Goal: Transaction & Acquisition: Purchase product/service

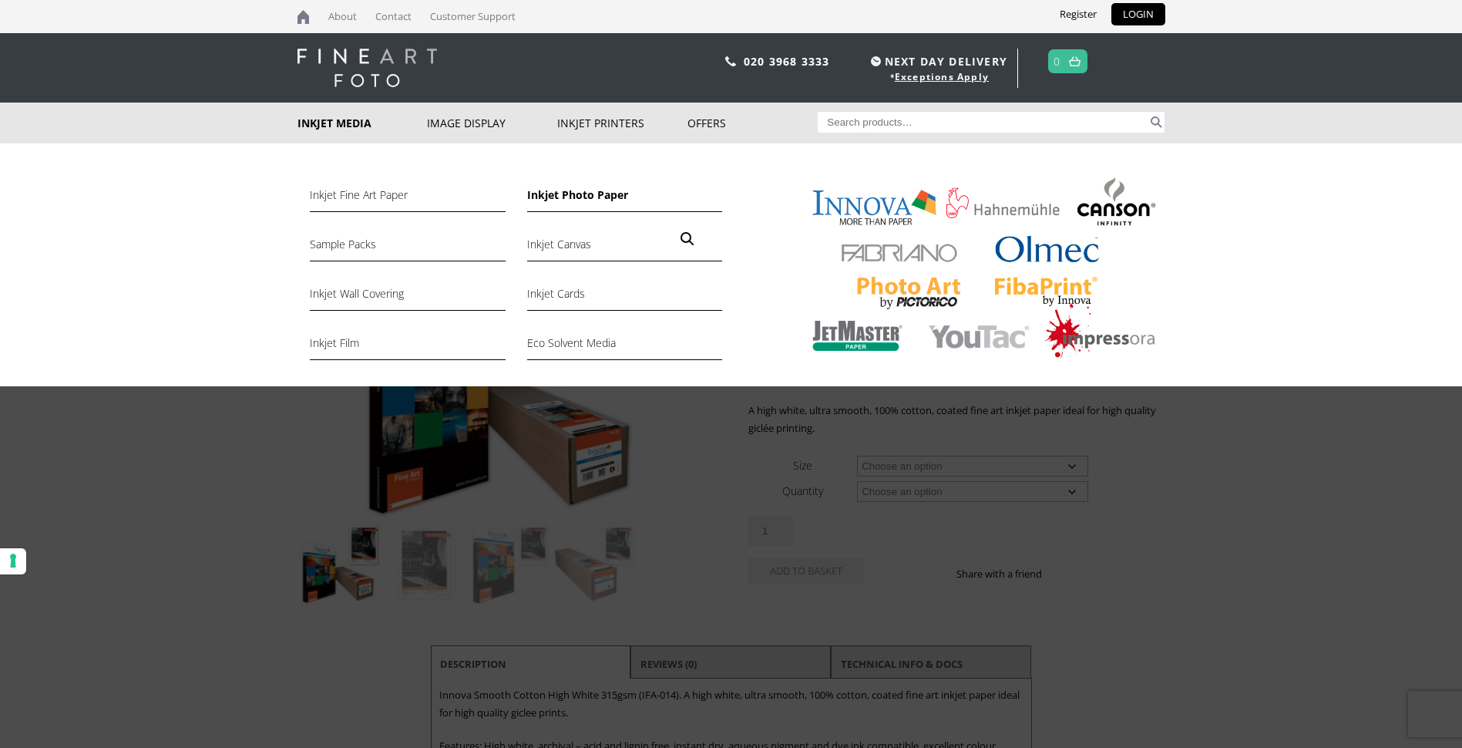
click at [560, 194] on link "Inkjet Photo Paper" at bounding box center [624, 199] width 195 height 26
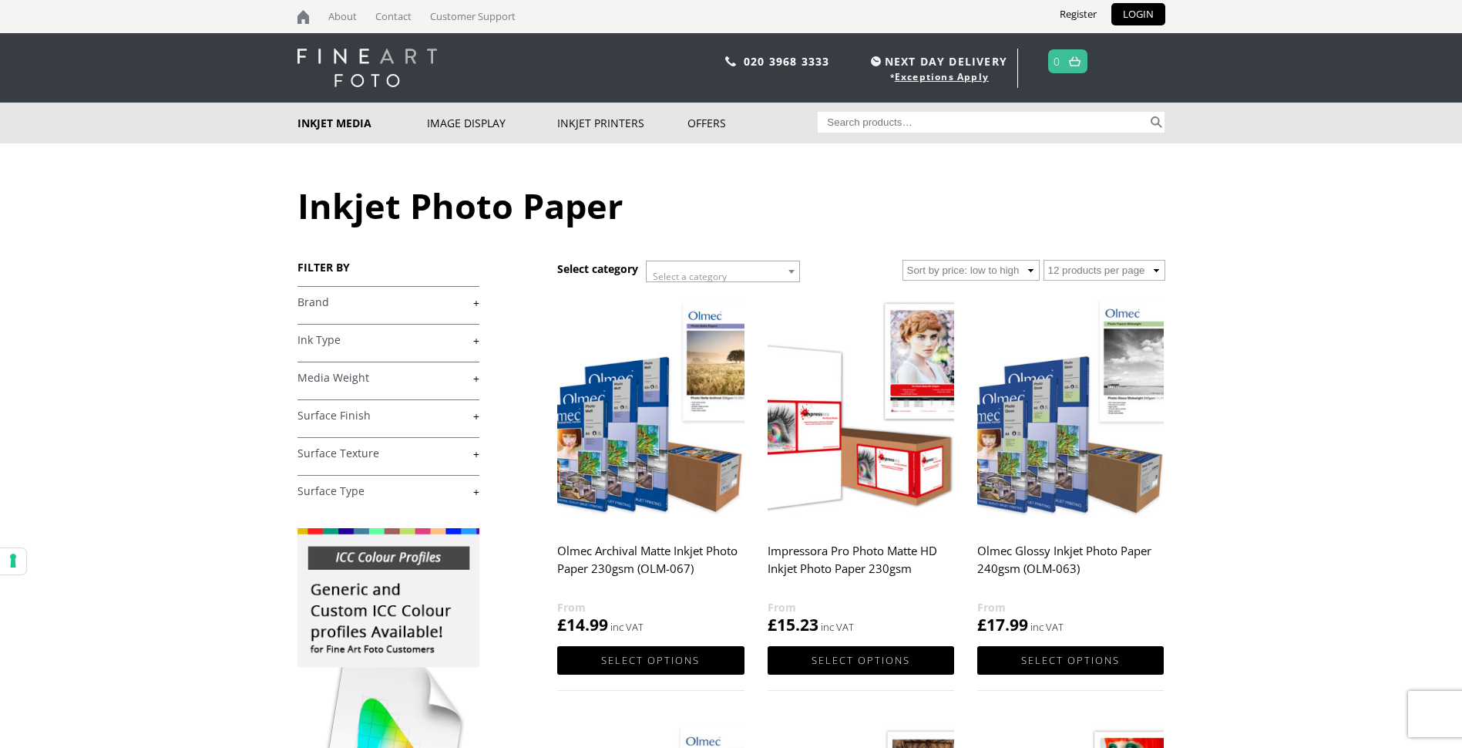
click at [479, 305] on link "+" at bounding box center [389, 302] width 182 height 15
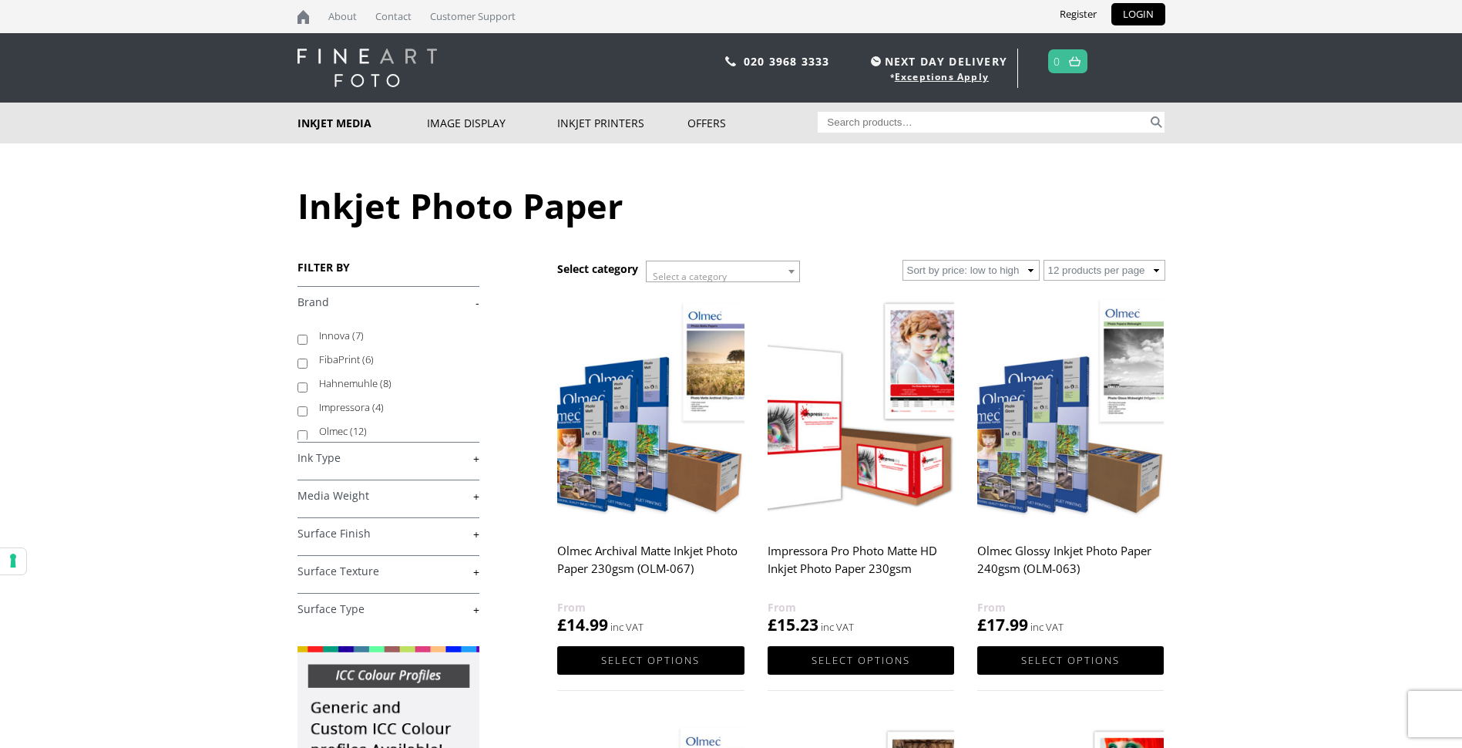
click at [304, 387] on input "Hahnemuhle (8)" at bounding box center [303, 387] width 10 height 10
checkbox input "true"
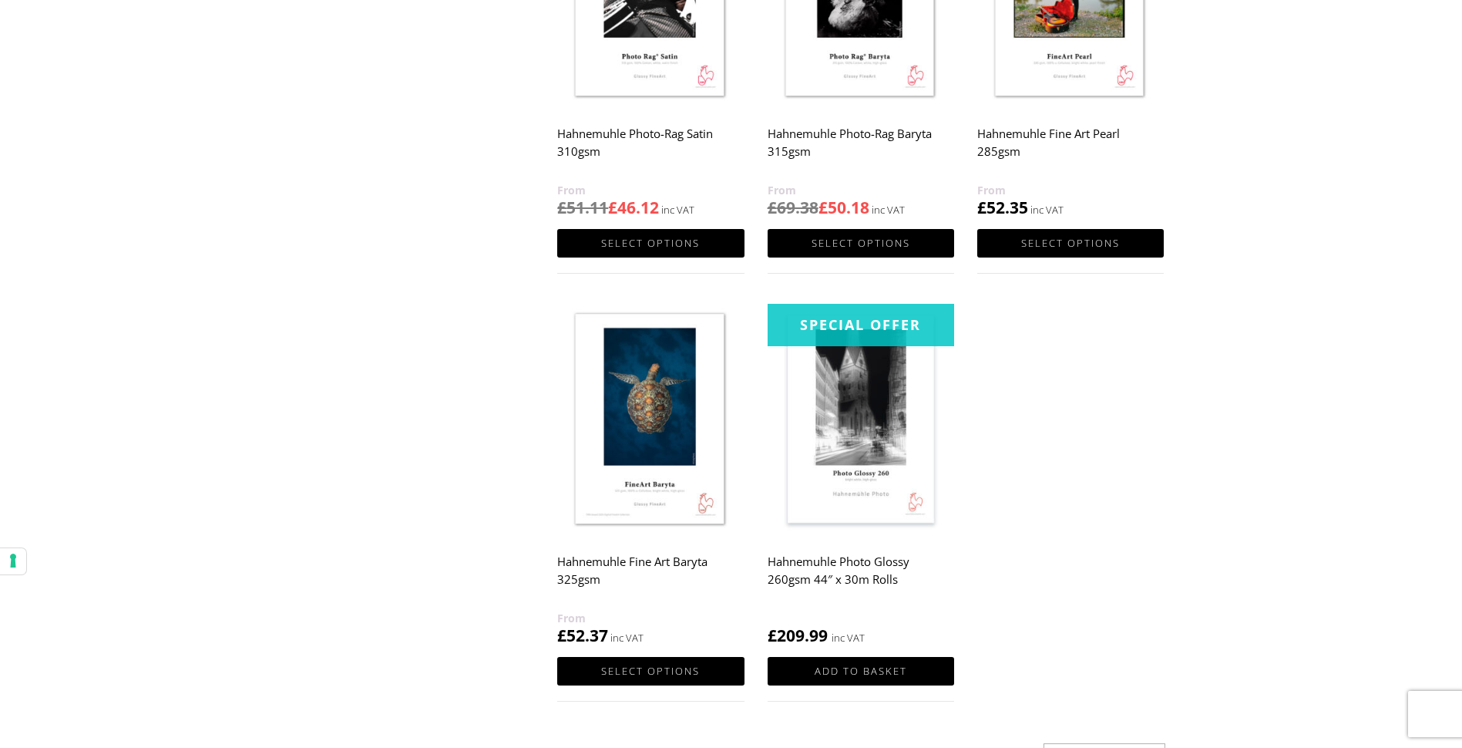
scroll to position [771, 0]
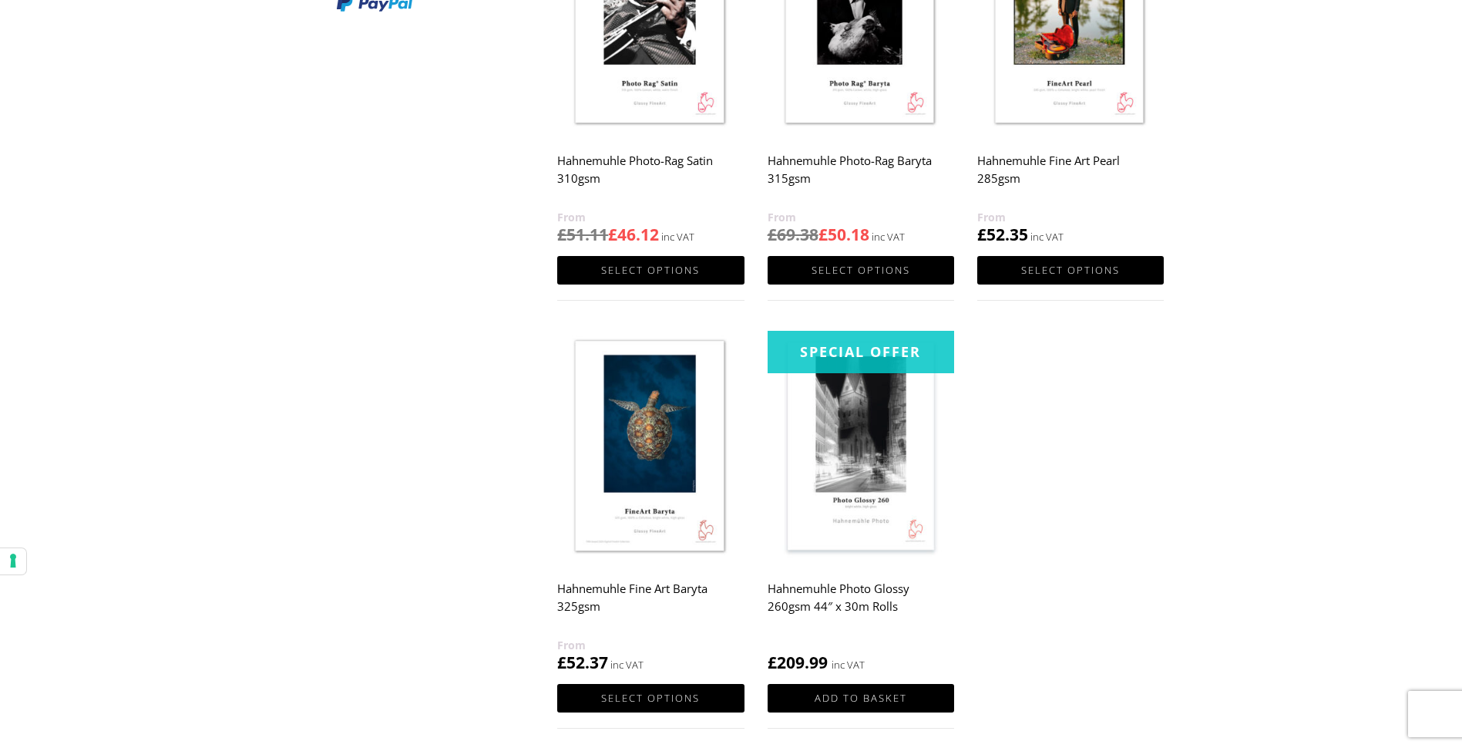
click at [843, 388] on img at bounding box center [861, 448] width 187 height 234
click at [844, 408] on img at bounding box center [861, 448] width 187 height 234
click at [839, 403] on img at bounding box center [861, 448] width 187 height 234
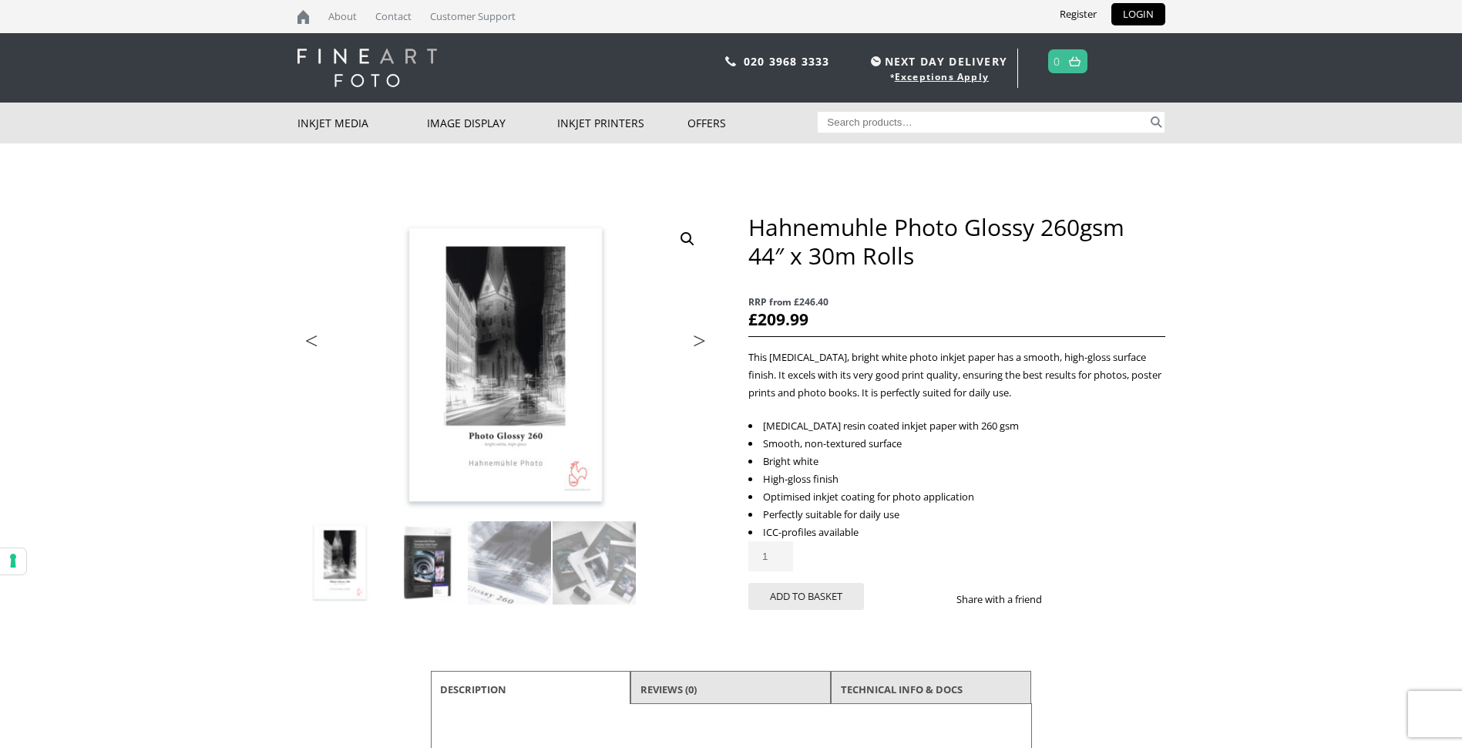
click at [431, 571] on img at bounding box center [424, 562] width 83 height 83
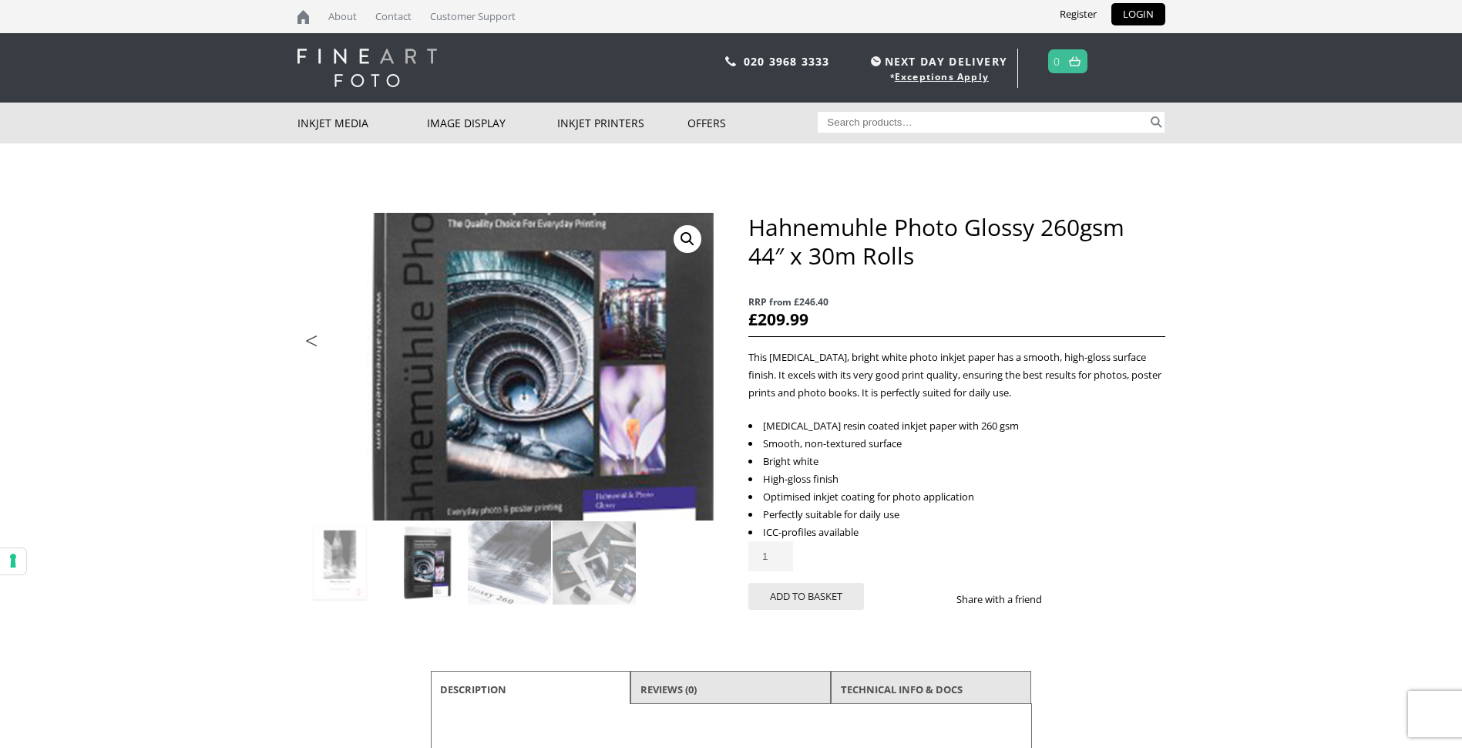
click at [488, 395] on img at bounding box center [523, 339] width 825 height 609
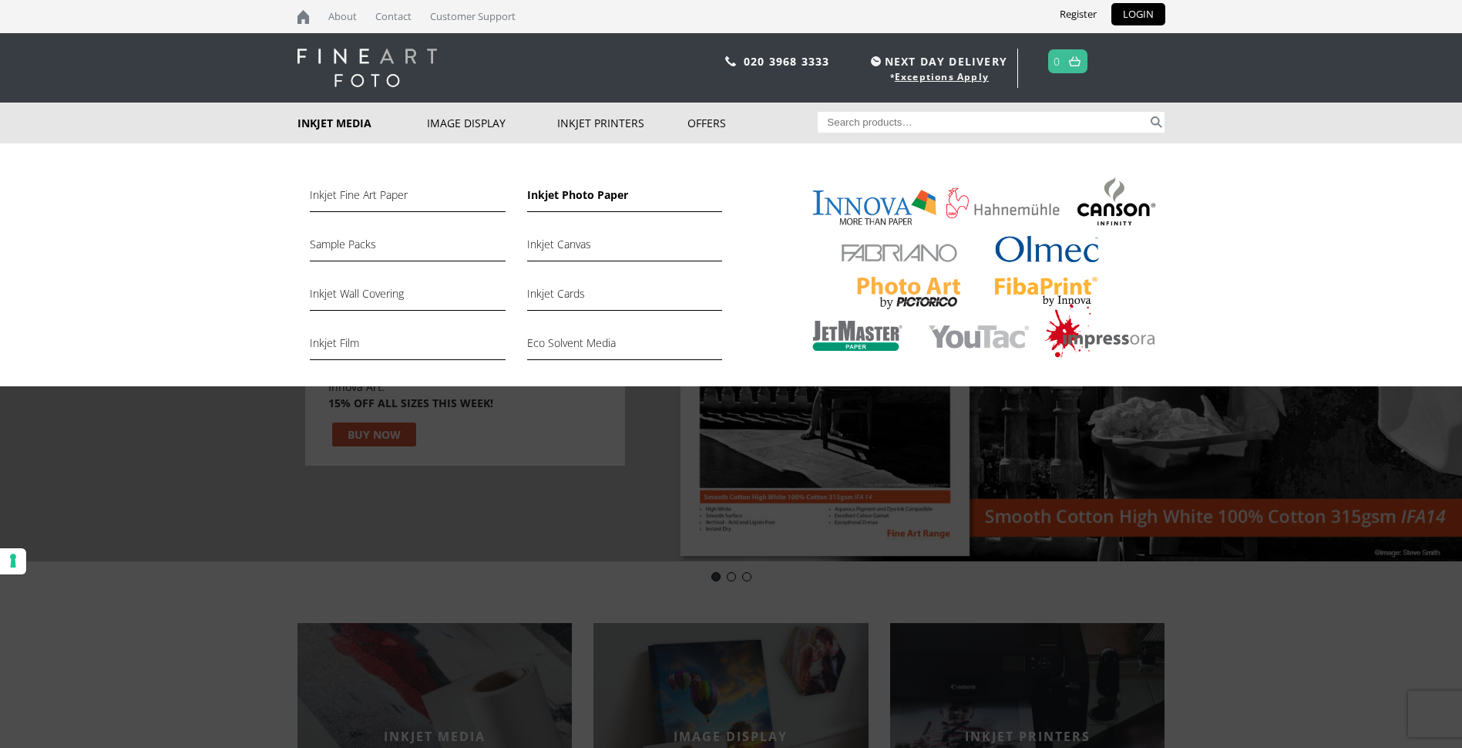
click at [566, 194] on link "Inkjet Photo Paper" at bounding box center [624, 199] width 195 height 26
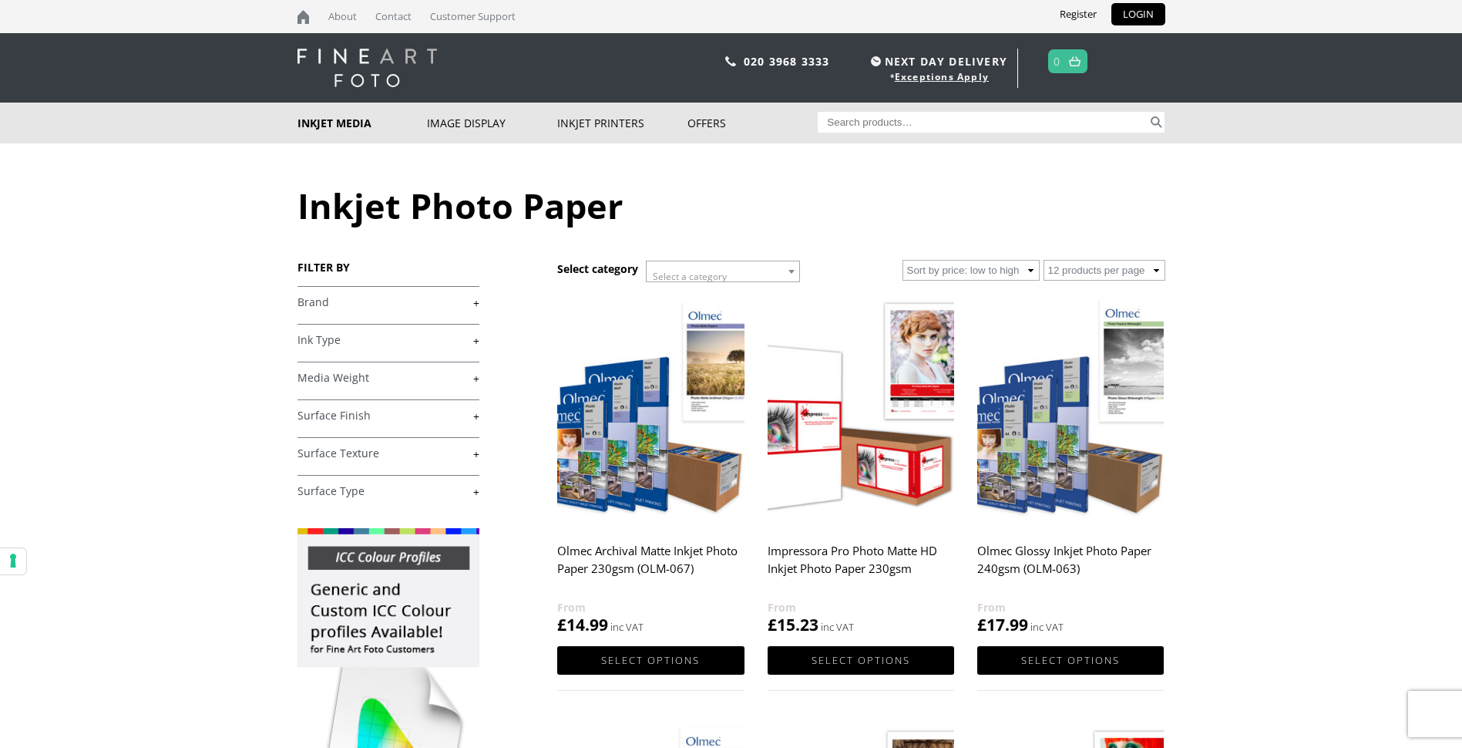
click at [476, 305] on link "+" at bounding box center [389, 302] width 182 height 15
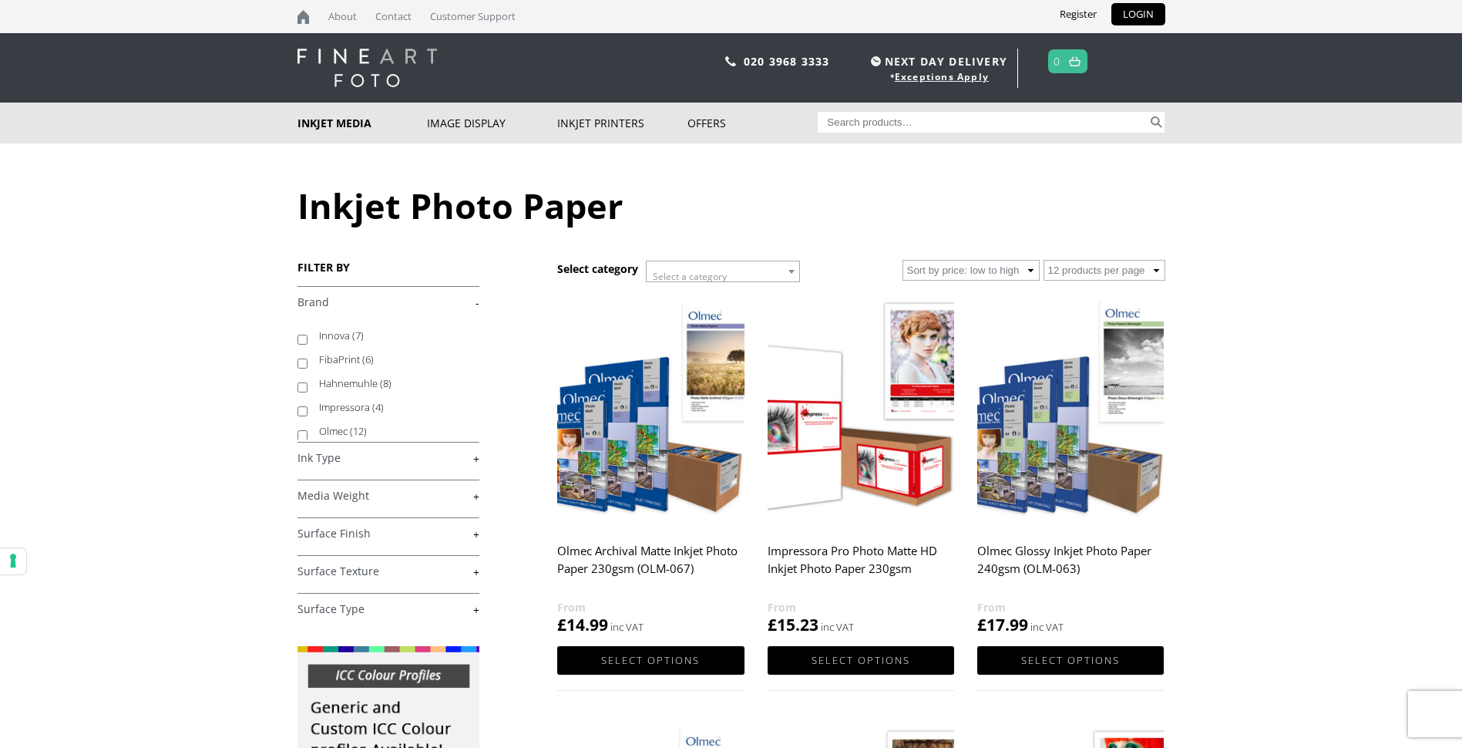
click at [301, 413] on input "Impressora (4)" at bounding box center [303, 411] width 10 height 10
checkbox input "true"
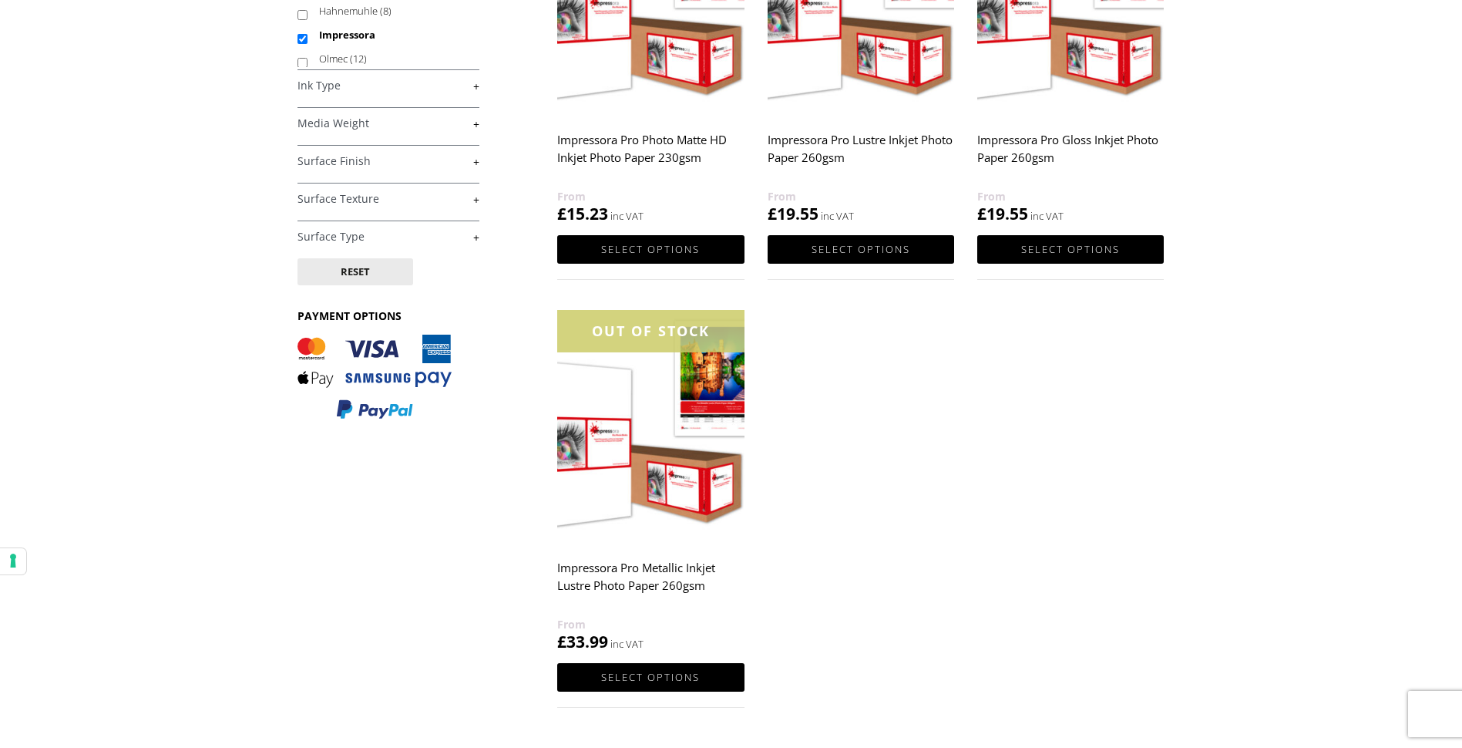
scroll to position [463, 0]
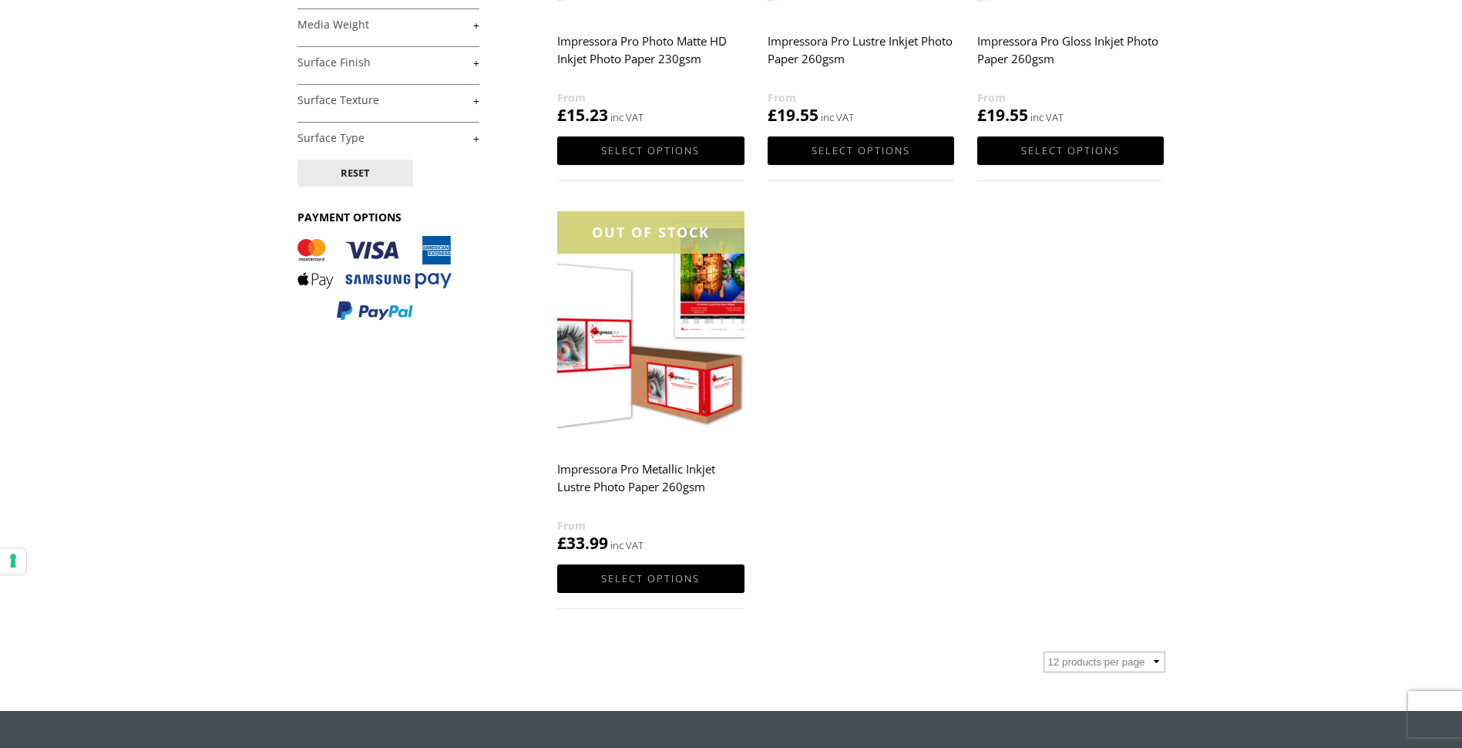
click at [584, 383] on img at bounding box center [650, 328] width 187 height 234
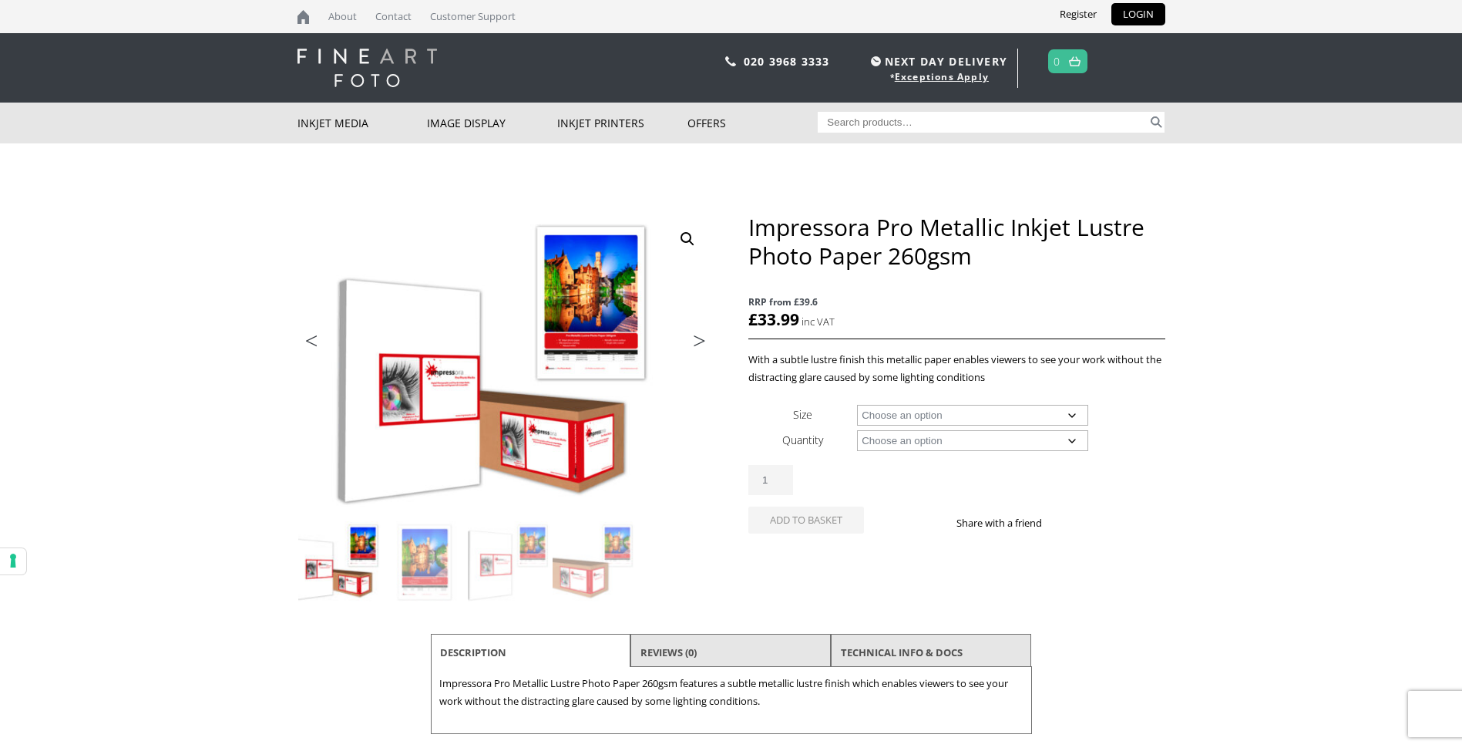
click at [1074, 412] on select "Choose an option A4 Sheet A3+ Sheet A2 Sheet 17" Wide Roll 24" Wide Roll 44" Wi…" at bounding box center [972, 415] width 231 height 21
click at [857, 405] on select "Choose an option A4 Sheet A3+ Sheet A2 Sheet 17" Wide Roll 24" Wide Roll 44" Wi…" at bounding box center [972, 415] width 231 height 21
select select "a4-sheet"
click at [1076, 441] on select "Choose an option 50 Sheets" at bounding box center [972, 440] width 231 height 21
select select "50-sheets"
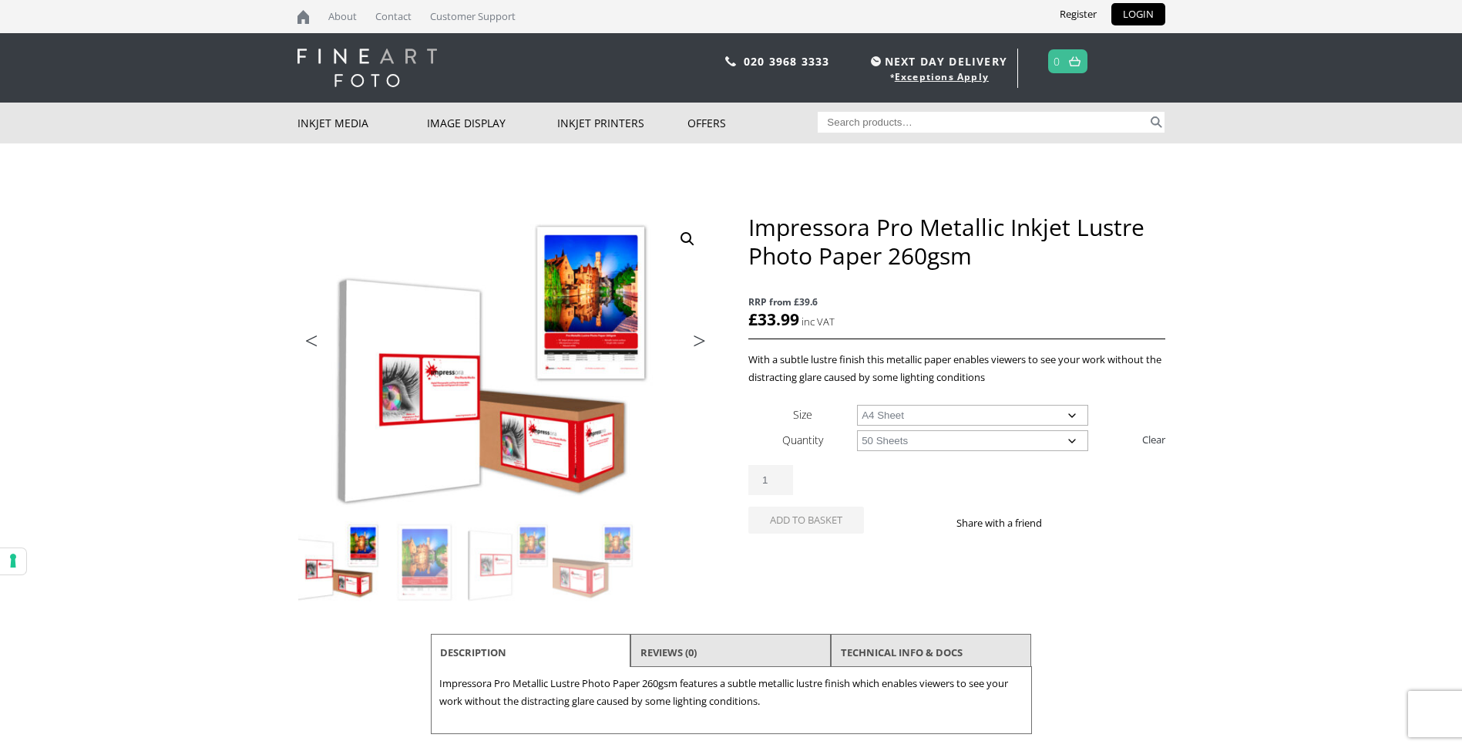
click at [857, 430] on select "Choose an option 50 Sheets" at bounding box center [972, 440] width 231 height 21
select select "a4-sheet"
